Goal: Task Accomplishment & Management: Use online tool/utility

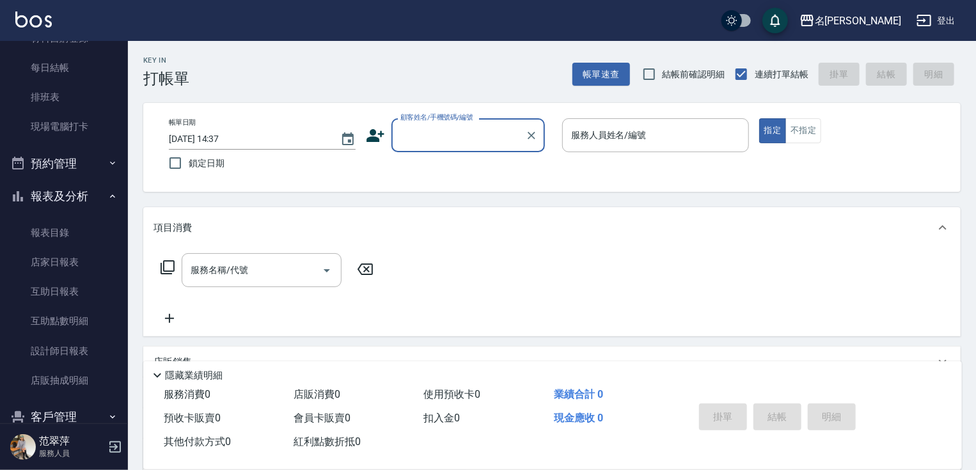
scroll to position [186, 0]
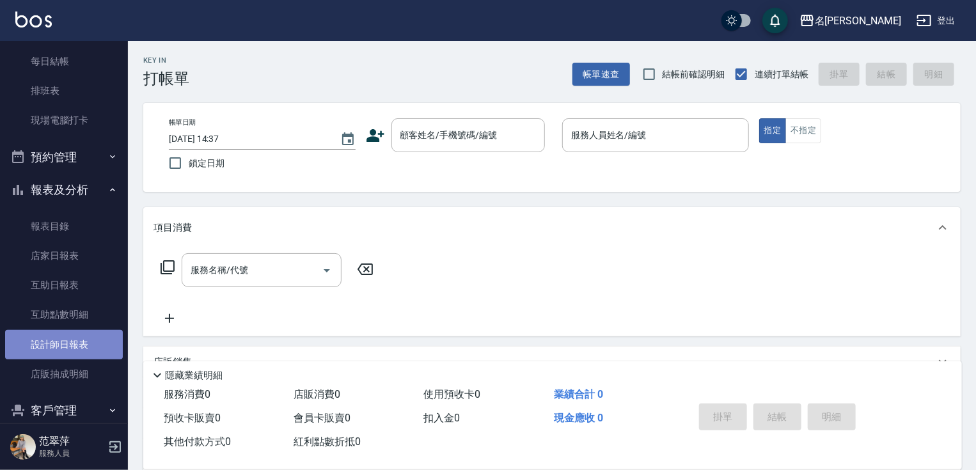
click at [64, 346] on link "設計師日報表" at bounding box center [64, 344] width 118 height 29
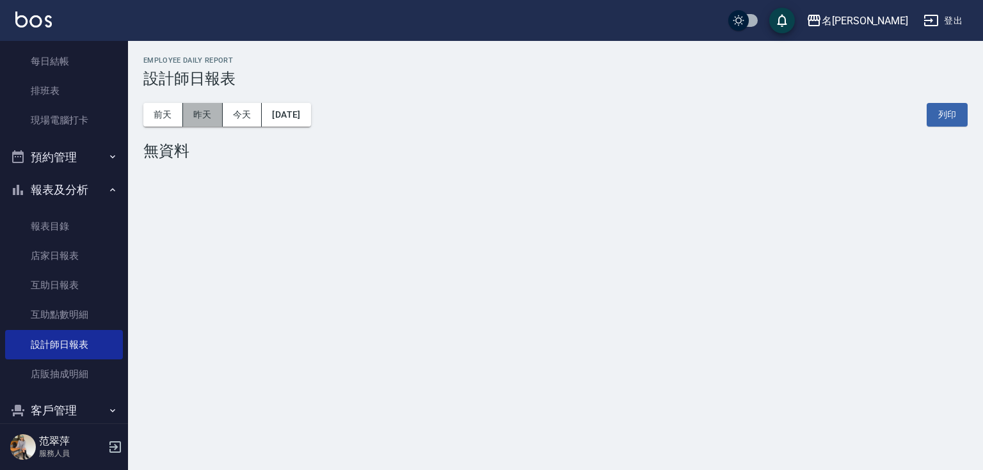
click at [208, 118] on button "昨天" at bounding box center [203, 115] width 40 height 24
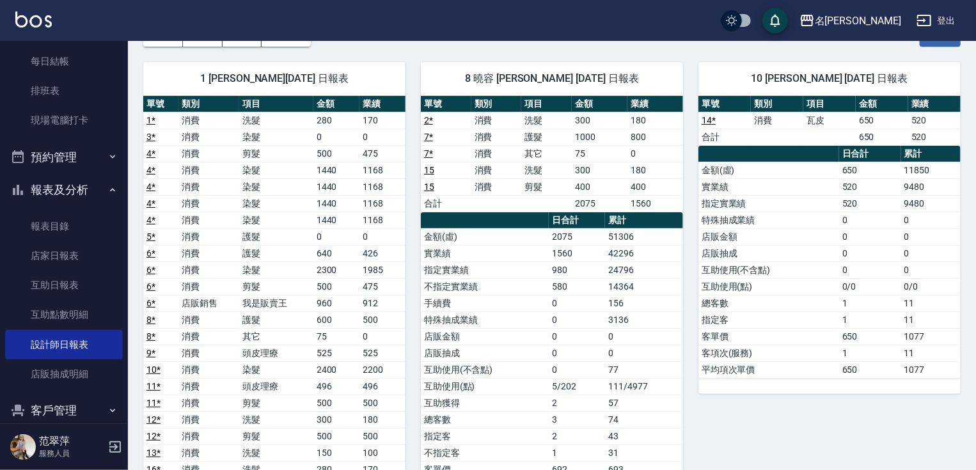
scroll to position [52, 0]
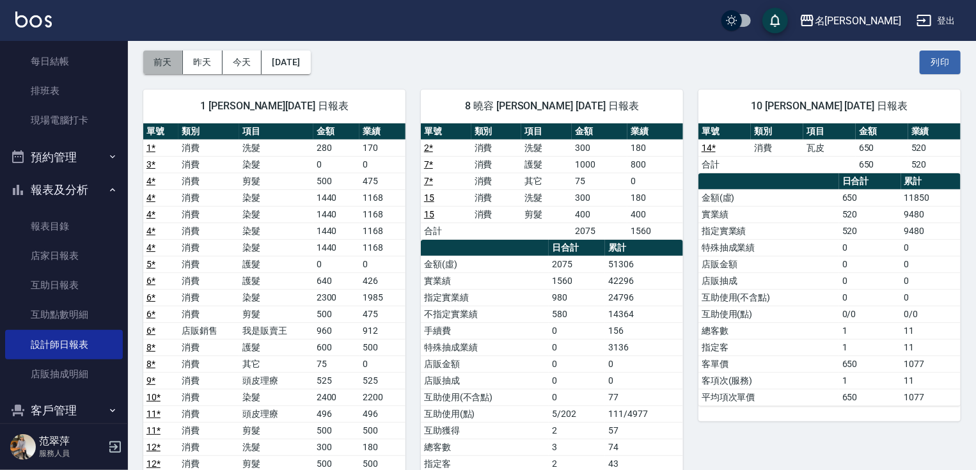
click at [159, 68] on button "前天" at bounding box center [163, 63] width 40 height 24
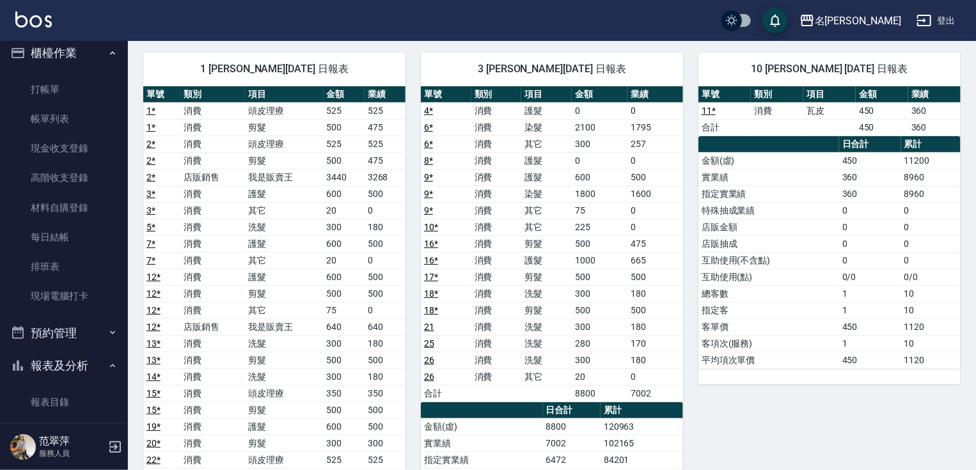
scroll to position [1, 0]
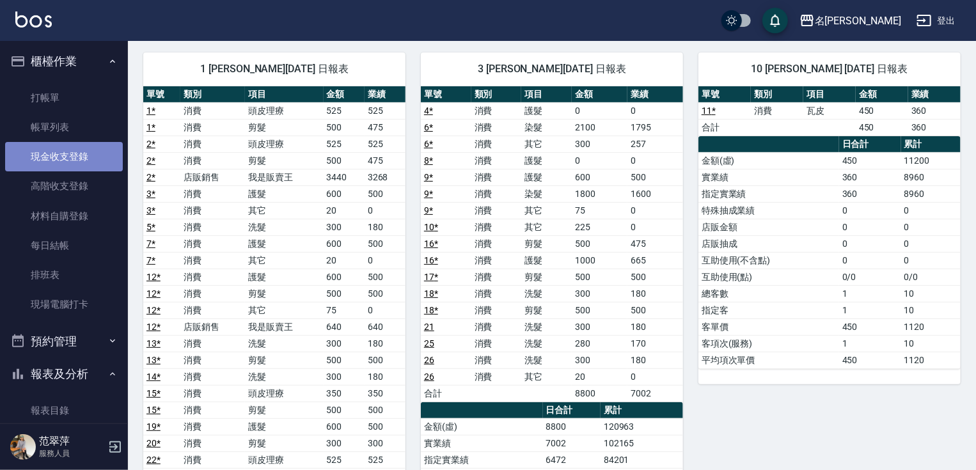
click at [66, 157] on link "現金收支登錄" at bounding box center [64, 156] width 118 height 29
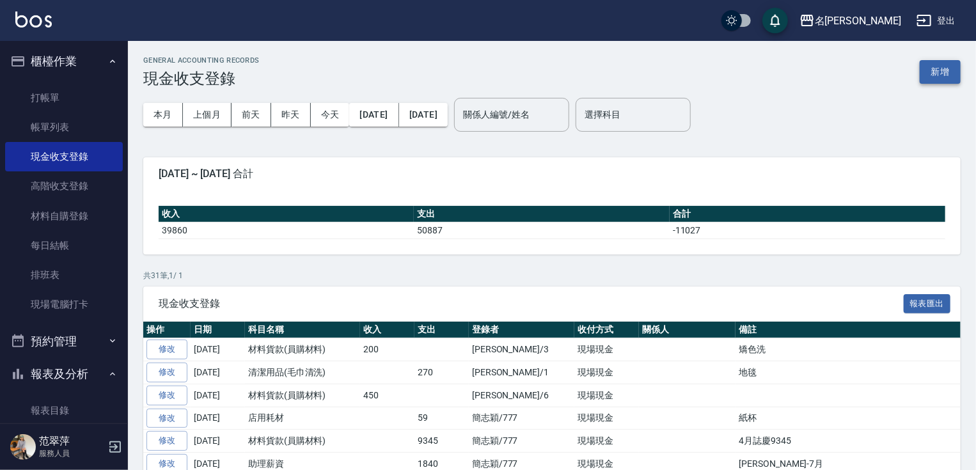
click at [953, 74] on button "新增" at bounding box center [940, 72] width 41 height 24
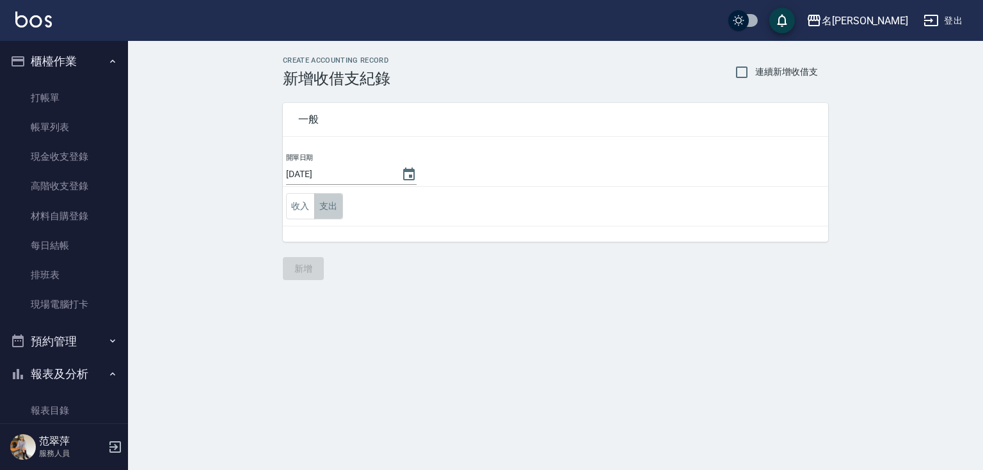
click at [334, 204] on button "支出" at bounding box center [328, 206] width 29 height 26
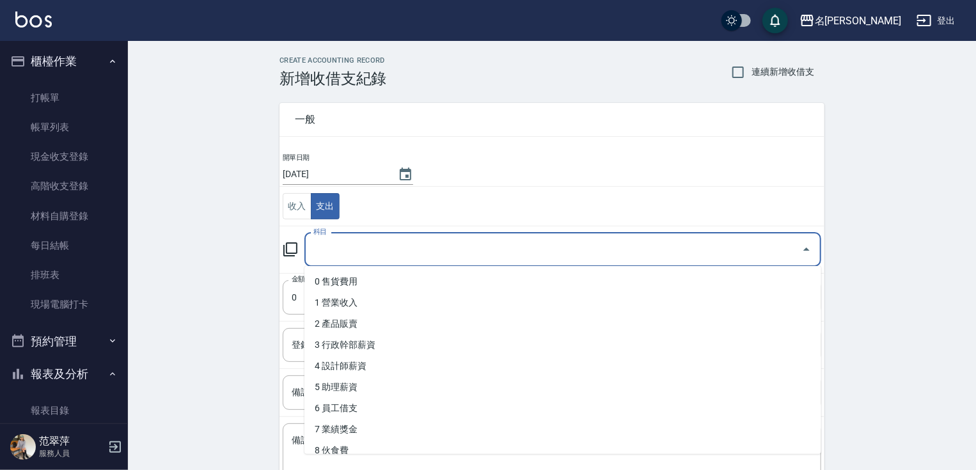
click at [335, 256] on input "科目" at bounding box center [553, 250] width 486 height 22
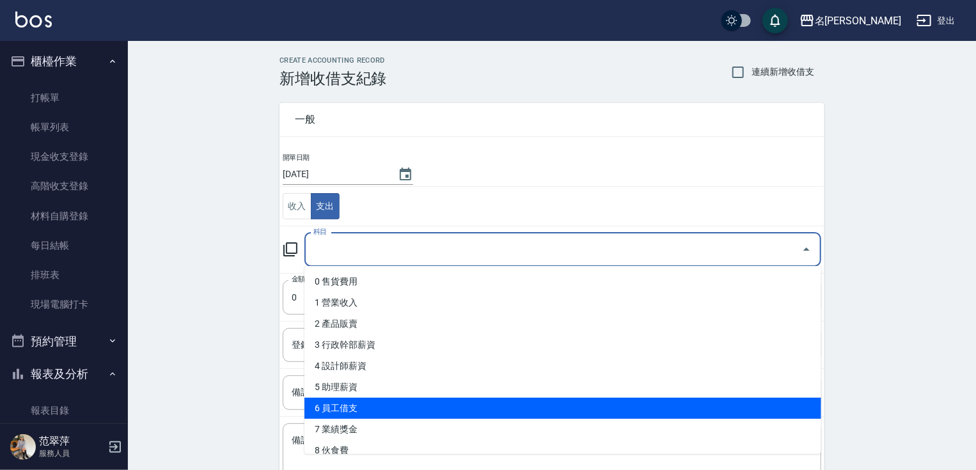
click at [353, 406] on li "6 員工借支" at bounding box center [563, 408] width 517 height 21
type input "6 員工借支"
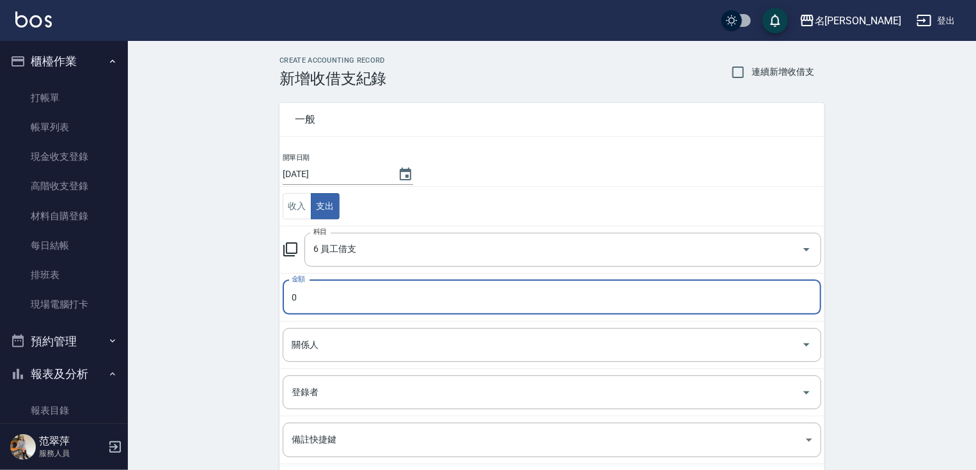
click at [335, 301] on input "0" at bounding box center [552, 297] width 539 height 35
type input "0143"
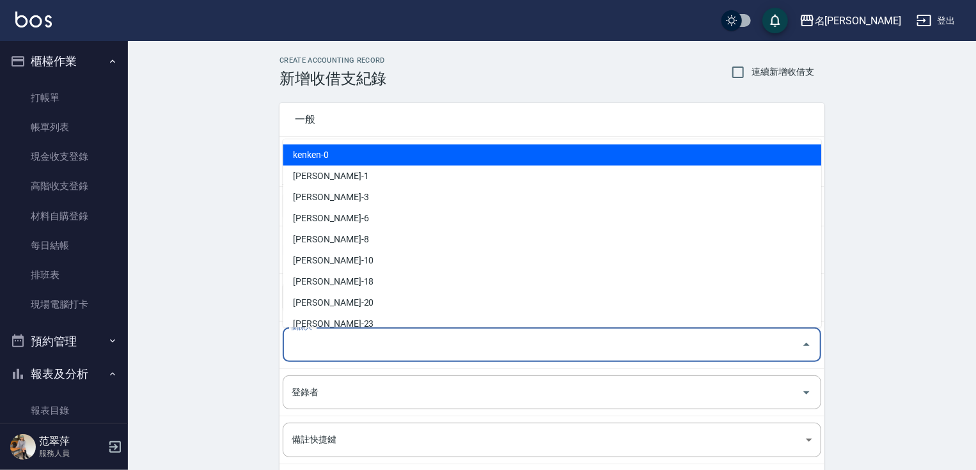
click at [333, 337] on input "關係人" at bounding box center [543, 345] width 508 height 22
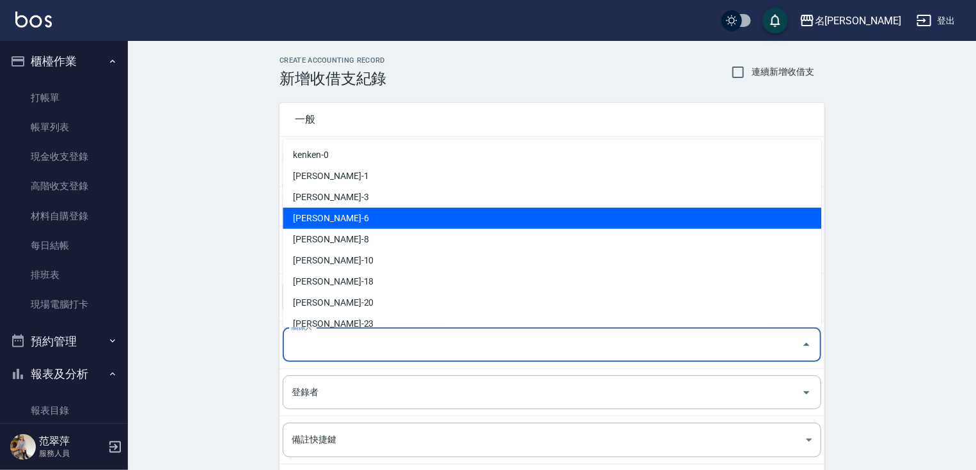
click at [320, 212] on li "[PERSON_NAME]-6" at bounding box center [552, 218] width 539 height 21
type input "[PERSON_NAME]-6"
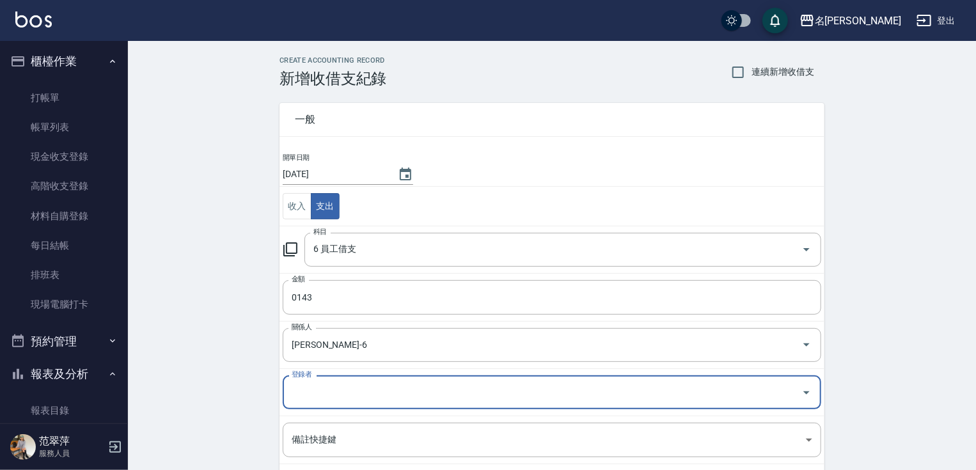
click at [333, 402] on div "登錄者" at bounding box center [552, 393] width 539 height 34
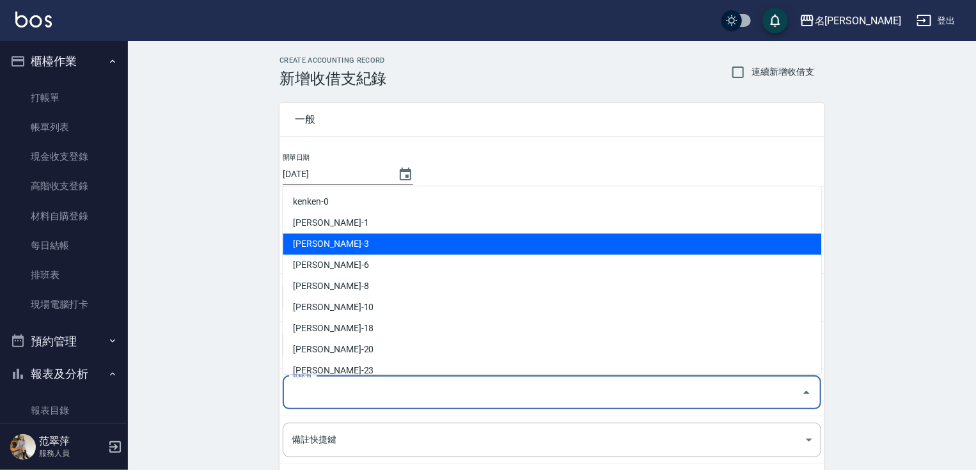
click at [316, 246] on li "[PERSON_NAME]-3" at bounding box center [552, 244] width 539 height 21
type input "[PERSON_NAME]-3"
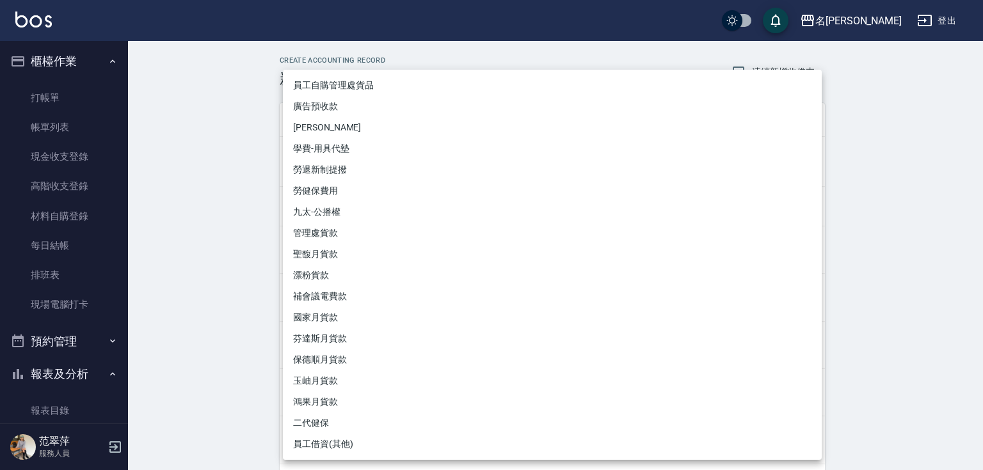
click at [344, 438] on body "名留竹林 登出 櫃檯作業 打帳單 帳單列表 現金收支登錄 高階收支登錄 材料自購登錄 每日結帳 排班表 現場電腦打卡 預約管理 預約管理 單日預約紀錄 單週預…" at bounding box center [491, 306] width 983 height 612
click at [107, 343] on div at bounding box center [491, 235] width 983 height 470
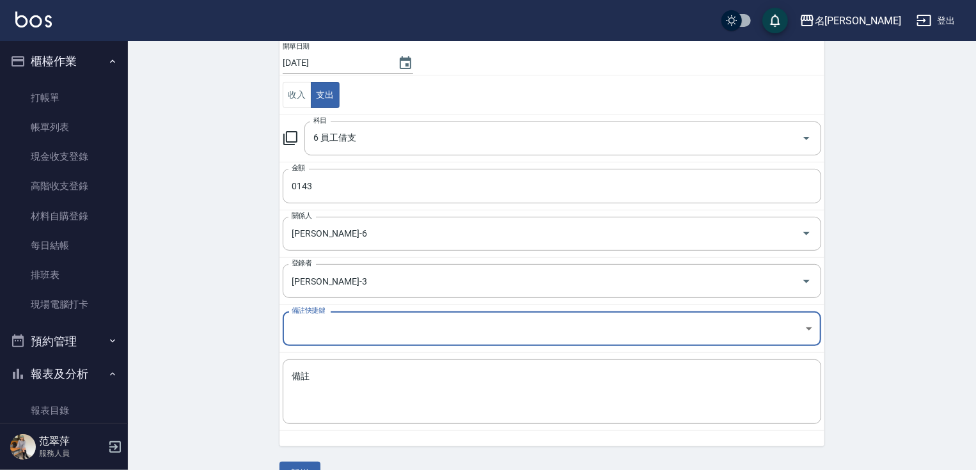
scroll to position [122, 0]
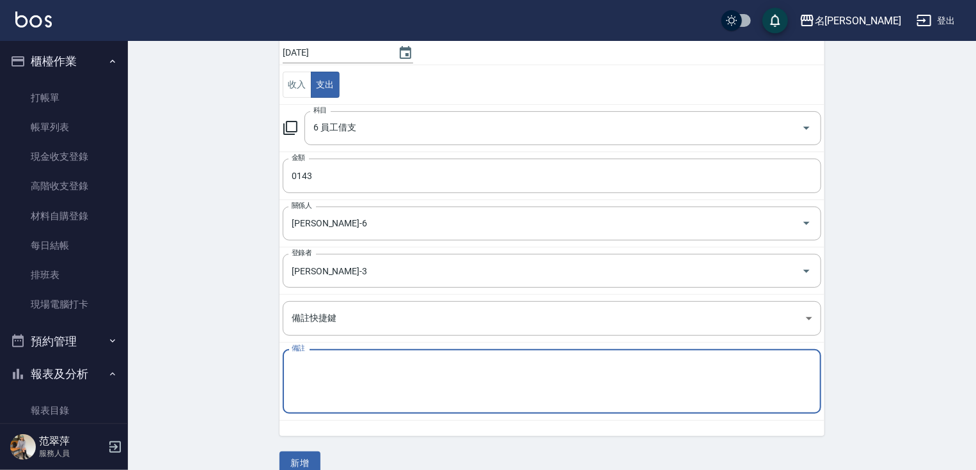
click at [307, 376] on textarea "備註" at bounding box center [552, 382] width 521 height 44
type textarea "還3護"
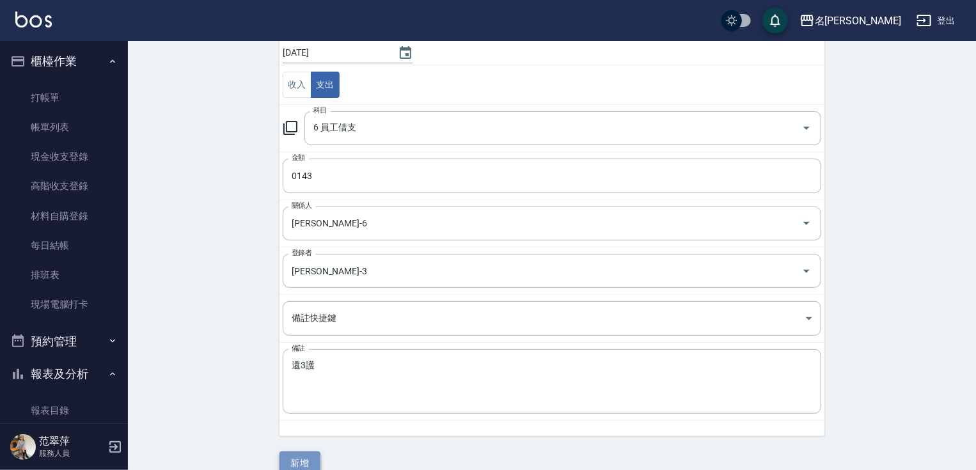
click at [301, 463] on button "新增" at bounding box center [300, 464] width 41 height 24
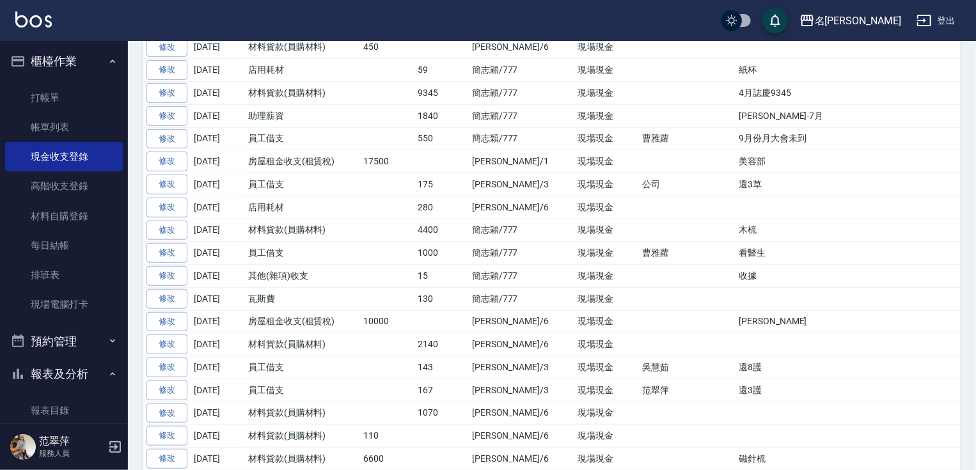
scroll to position [378, 0]
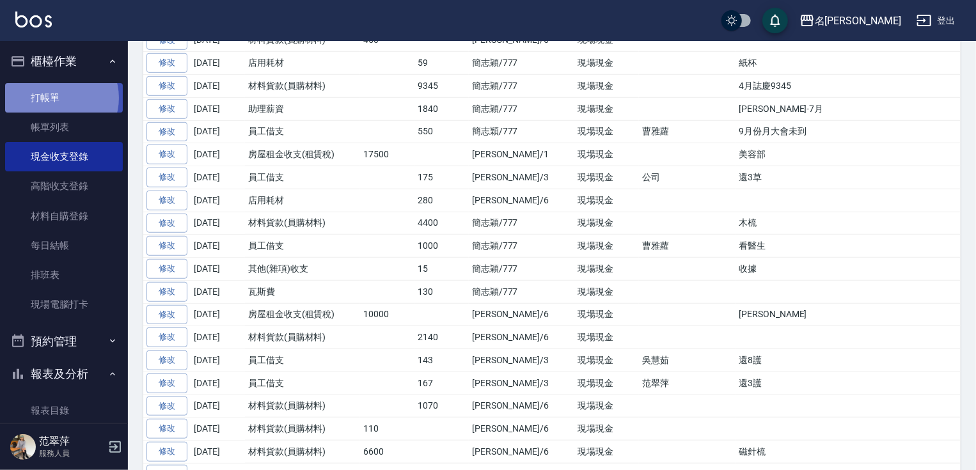
click at [57, 97] on link "打帳單" at bounding box center [64, 97] width 118 height 29
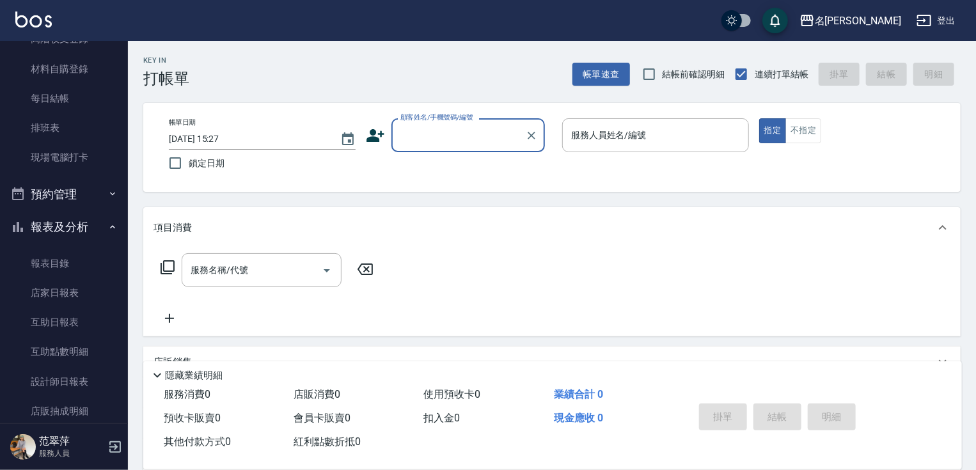
scroll to position [180, 0]
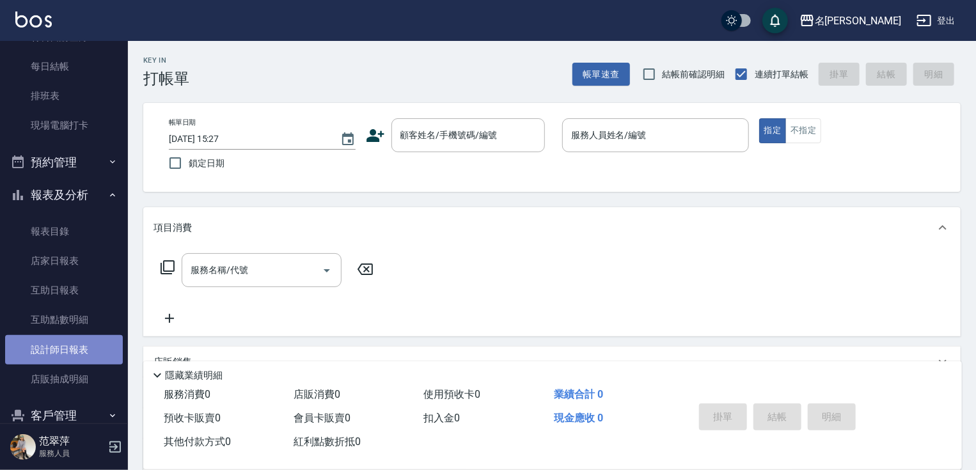
click at [65, 356] on link "設計師日報表" at bounding box center [64, 349] width 118 height 29
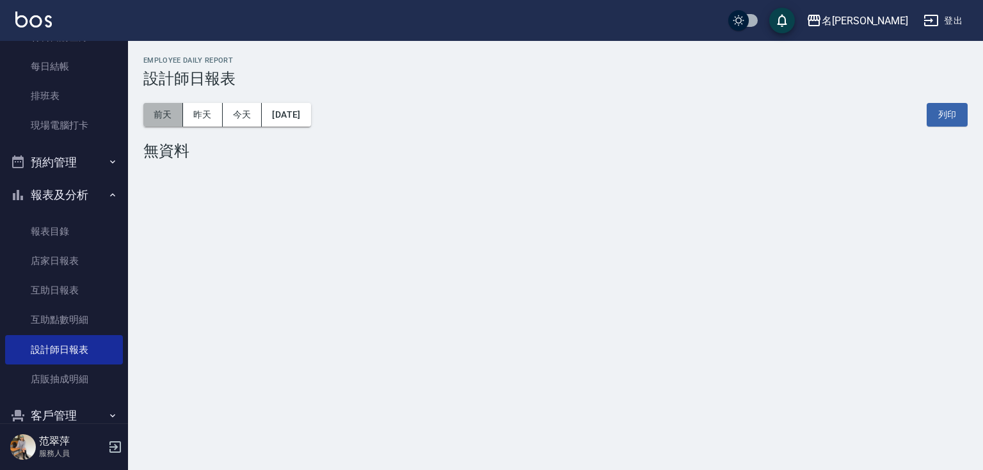
click at [166, 120] on button "前天" at bounding box center [163, 115] width 40 height 24
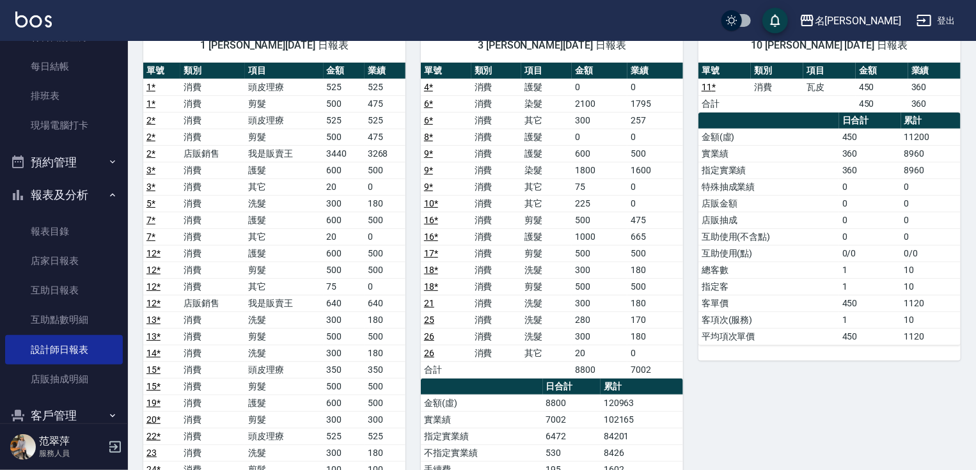
scroll to position [115, 0]
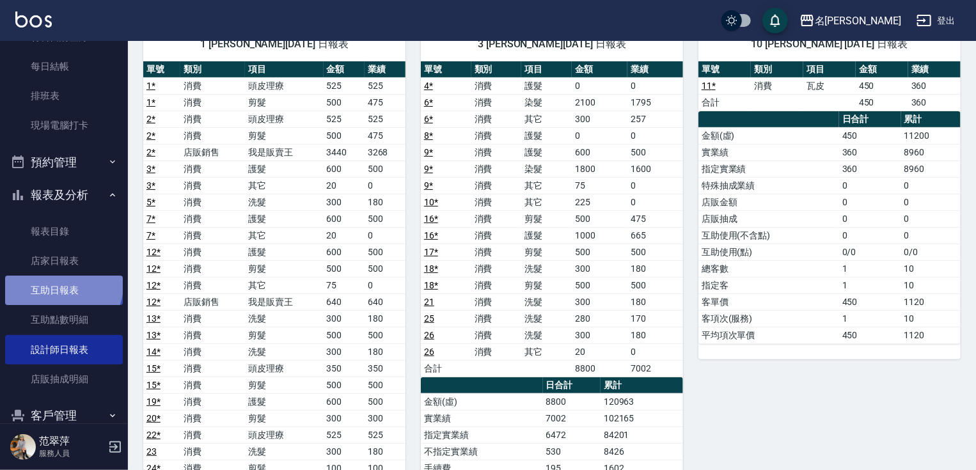
click at [62, 285] on link "互助日報表" at bounding box center [64, 290] width 118 height 29
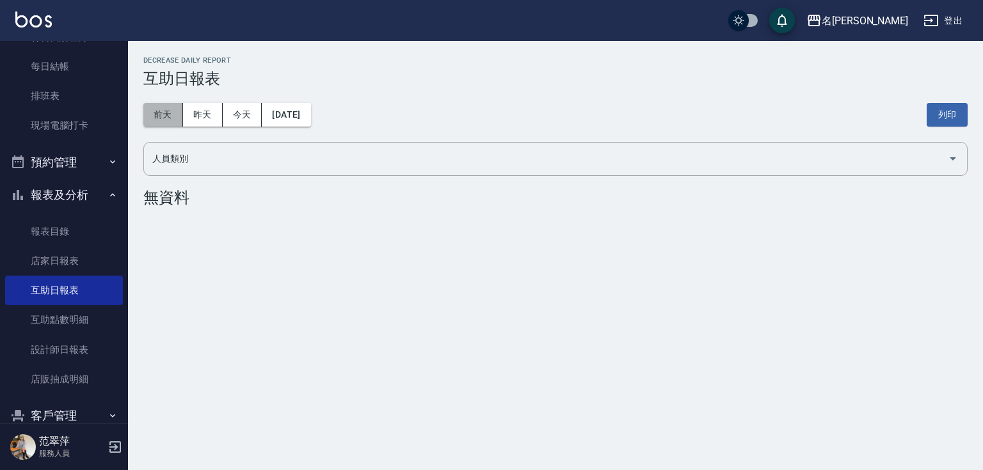
click at [178, 121] on button "前天" at bounding box center [163, 115] width 40 height 24
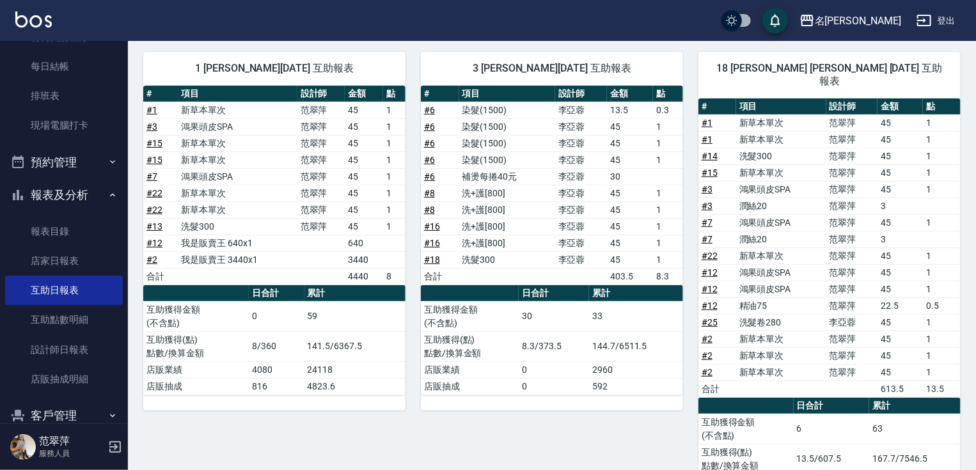
scroll to position [159, 0]
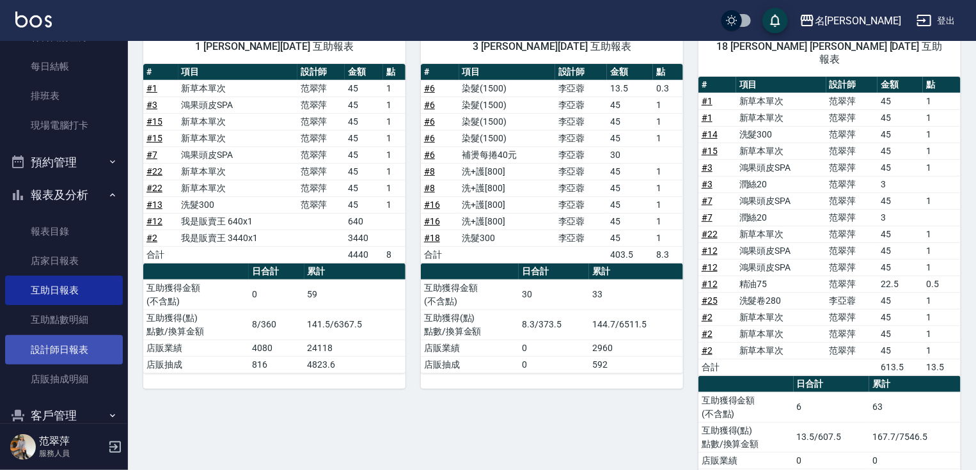
click at [64, 342] on link "設計師日報表" at bounding box center [64, 349] width 118 height 29
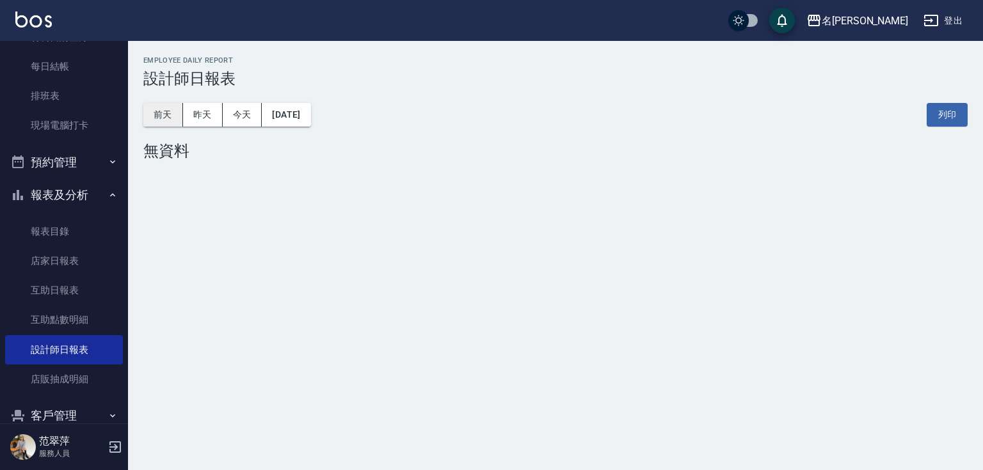
click at [160, 118] on button "前天" at bounding box center [163, 115] width 40 height 24
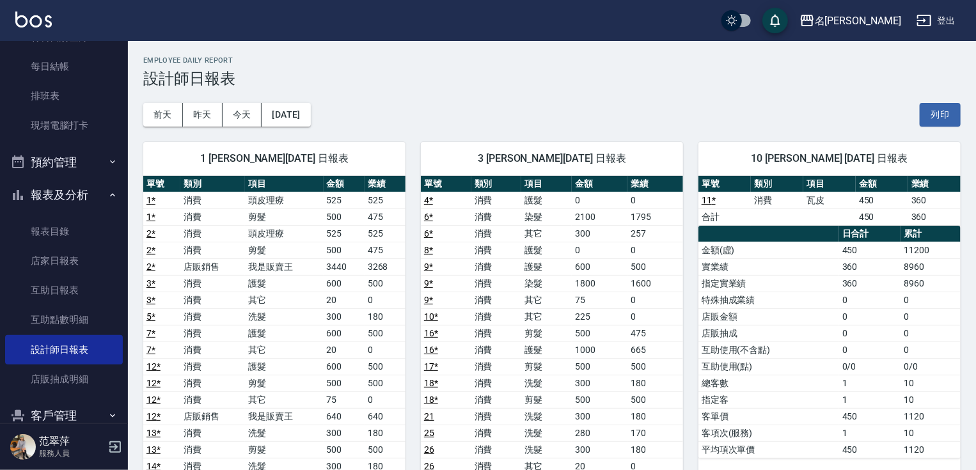
drag, startPoint x: 121, startPoint y: 170, endPoint x: 126, endPoint y: 150, distance: 21.1
click at [126, 150] on nav "櫃檯作業 打帳單 帳單列表 現金收支登錄 高階收支登錄 材料自購登錄 每日結帳 排班表 現場電腦打卡 預約管理 預約管理 單日預約紀錄 單週預約紀錄 報表及分…" at bounding box center [64, 232] width 128 height 383
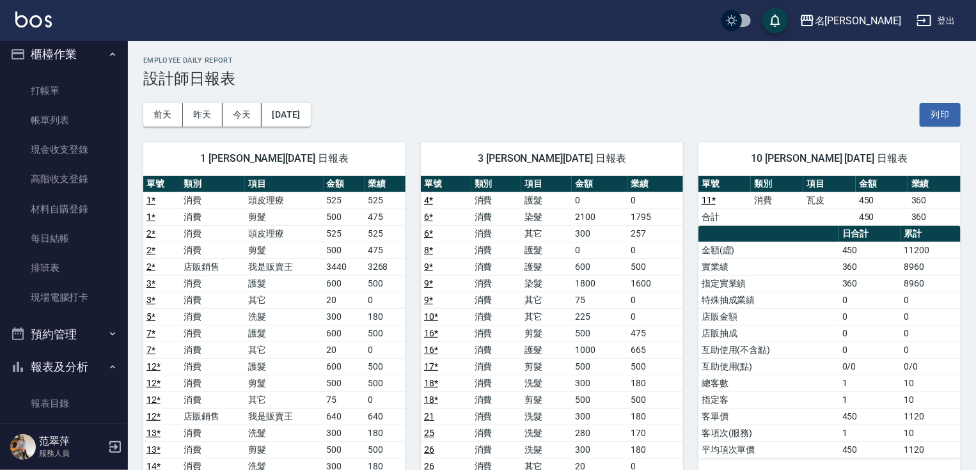
scroll to position [4, 0]
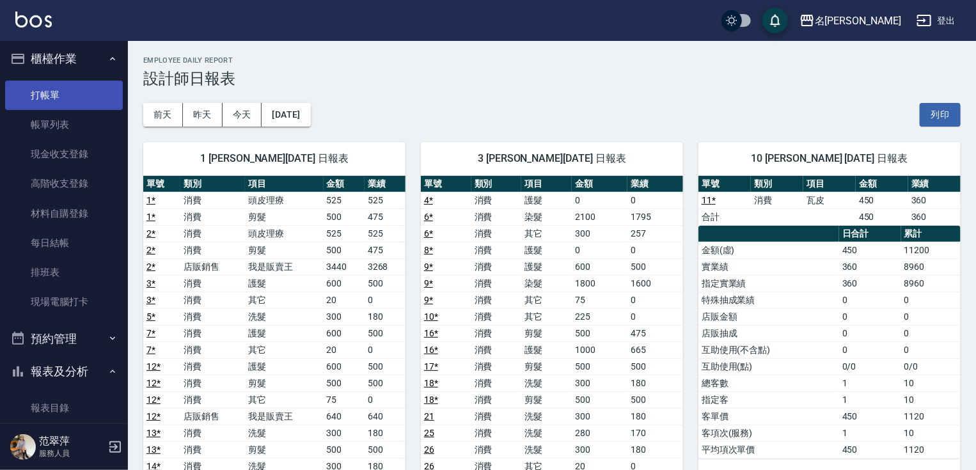
click at [77, 95] on link "打帳單" at bounding box center [64, 95] width 118 height 29
